Goal: Information Seeking & Learning: Learn about a topic

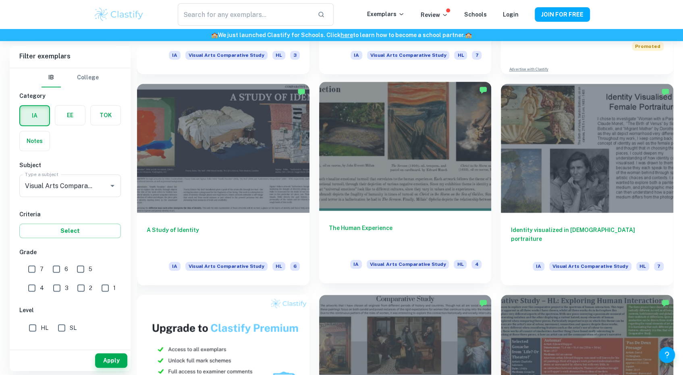
scroll to position [363, 0]
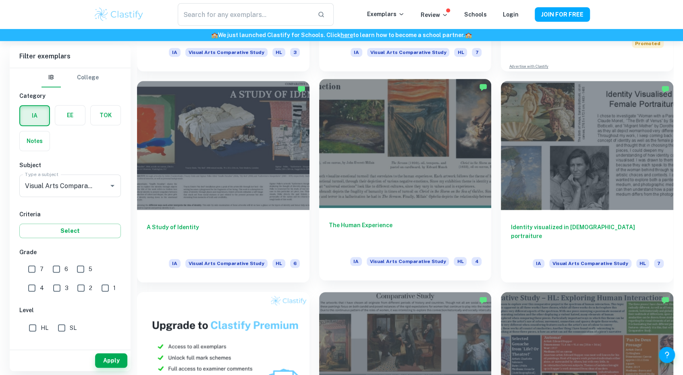
click at [424, 169] on div at bounding box center [405, 143] width 173 height 129
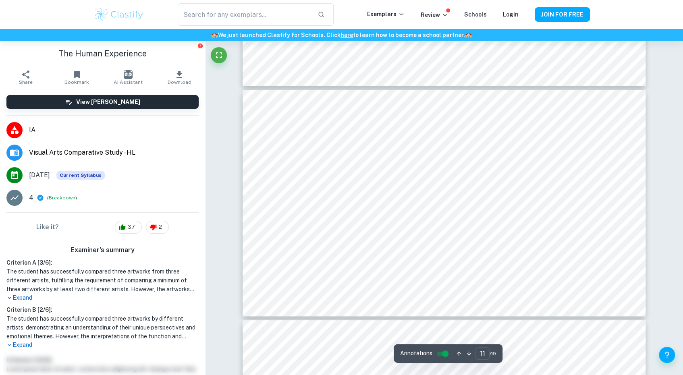
scroll to position [2460, 0]
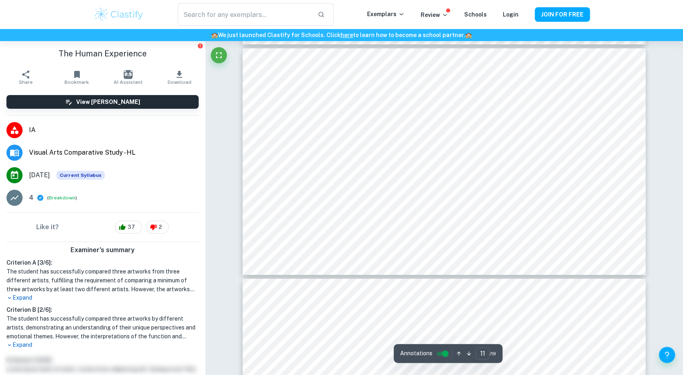
type input "12"
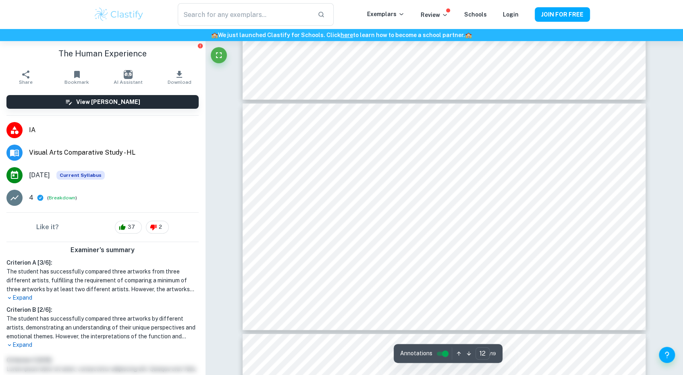
scroll to position [2702, 0]
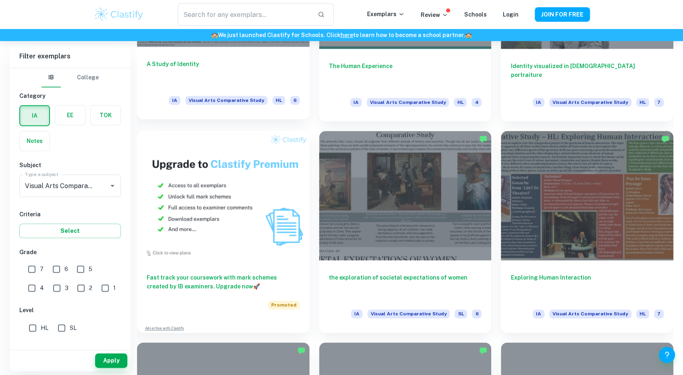
scroll to position [564, 0]
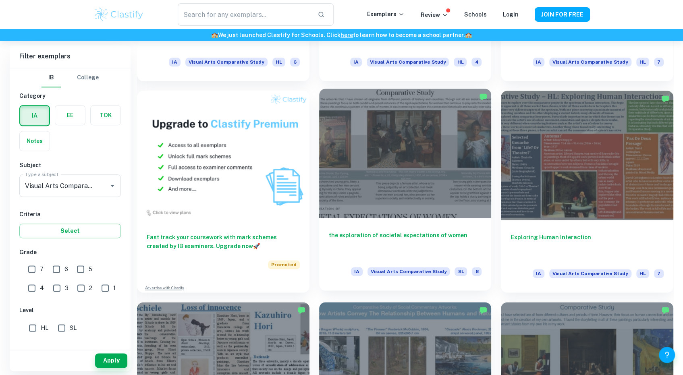
click at [405, 196] on div at bounding box center [405, 153] width 173 height 129
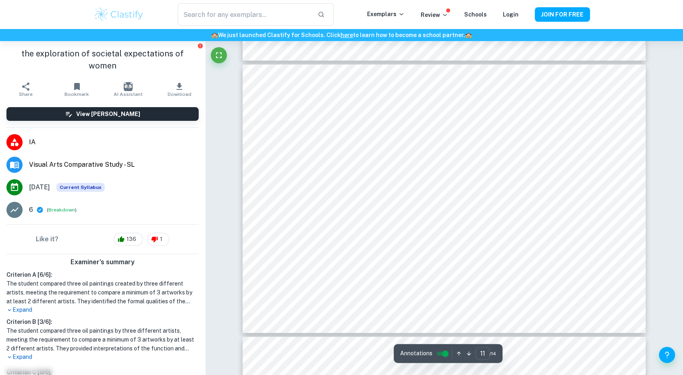
scroll to position [2903, 0]
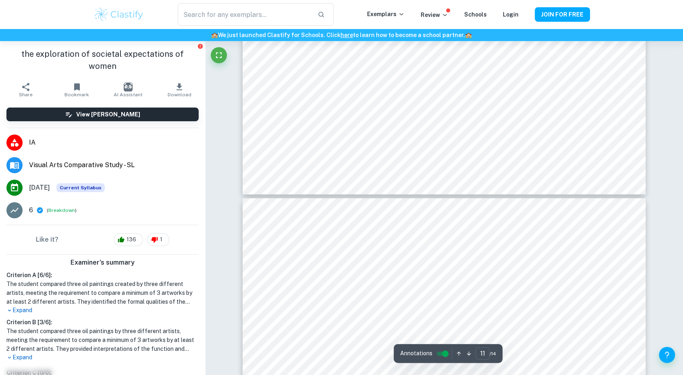
type input "12"
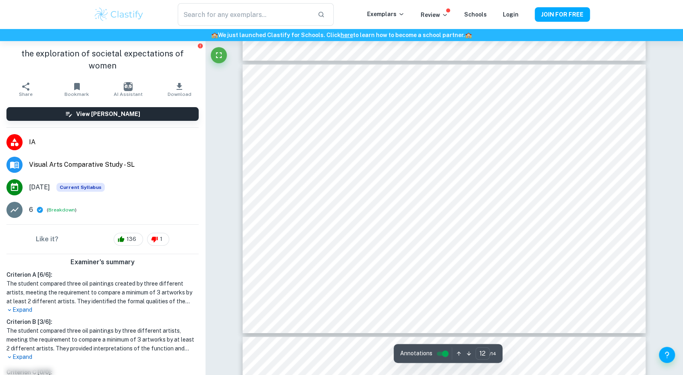
scroll to position [3185, 0]
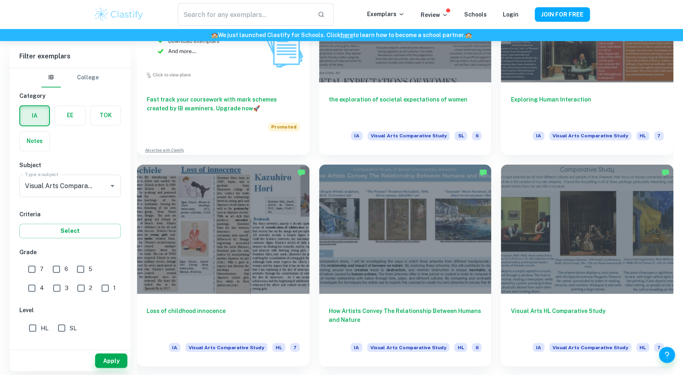
scroll to position [726, 0]
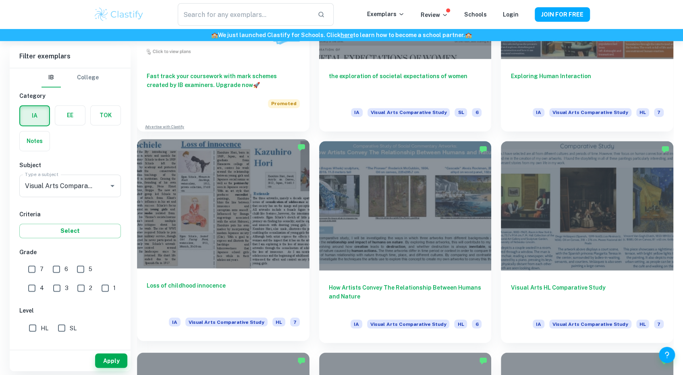
click at [207, 199] on div at bounding box center [223, 203] width 173 height 129
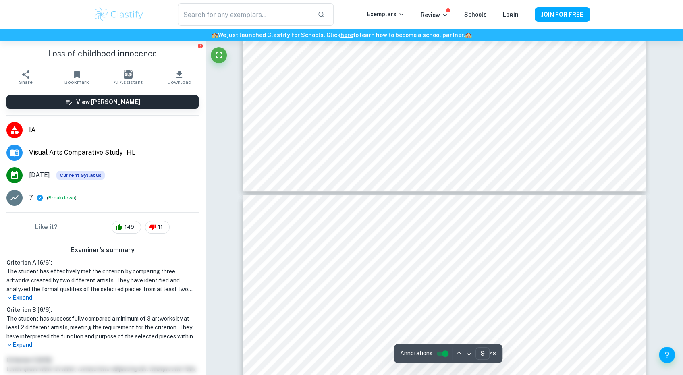
type input "10"
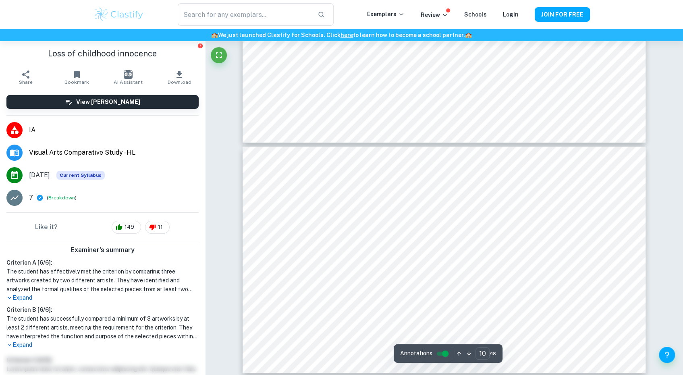
scroll to position [2258, 0]
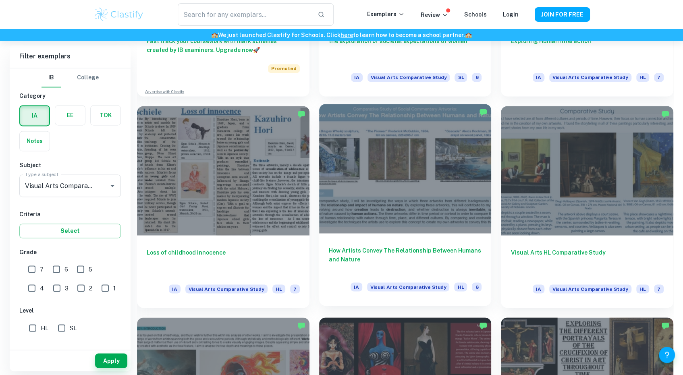
scroll to position [766, 0]
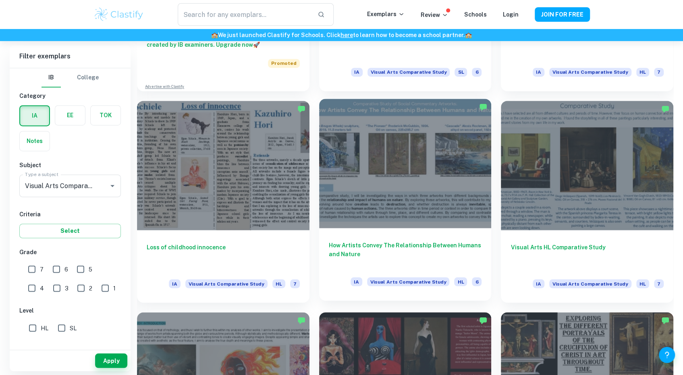
click at [374, 208] on div at bounding box center [405, 163] width 173 height 129
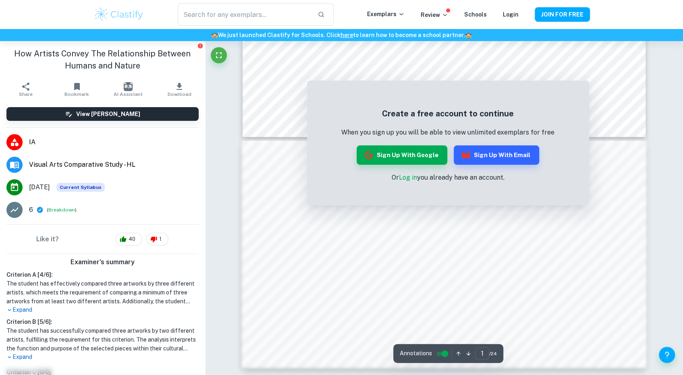
scroll to position [161, 0]
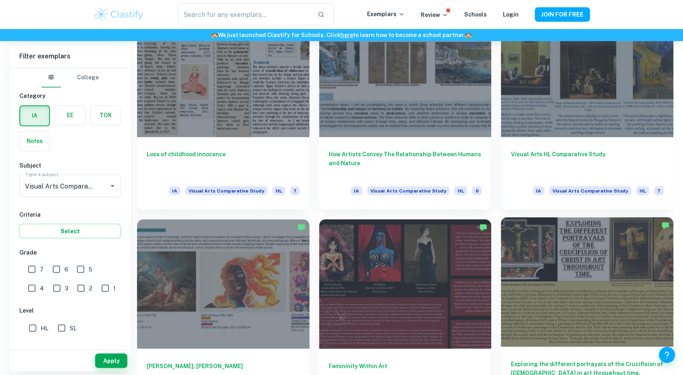
scroll to position [927, 0]
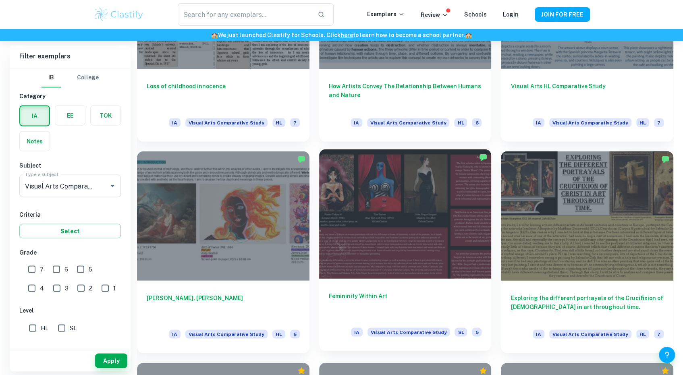
click at [462, 262] on div at bounding box center [405, 213] width 173 height 129
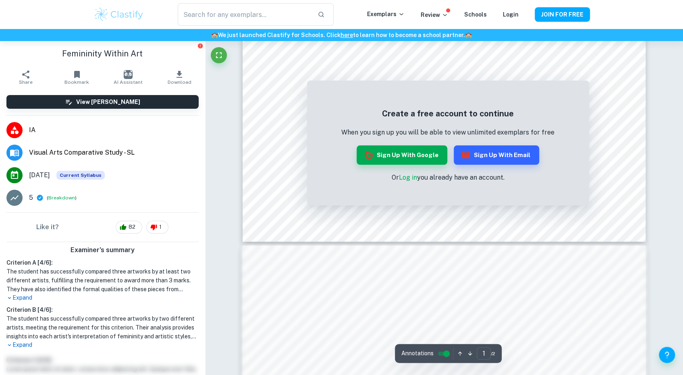
scroll to position [161, 0]
